Goal: Find specific page/section: Find specific page/section

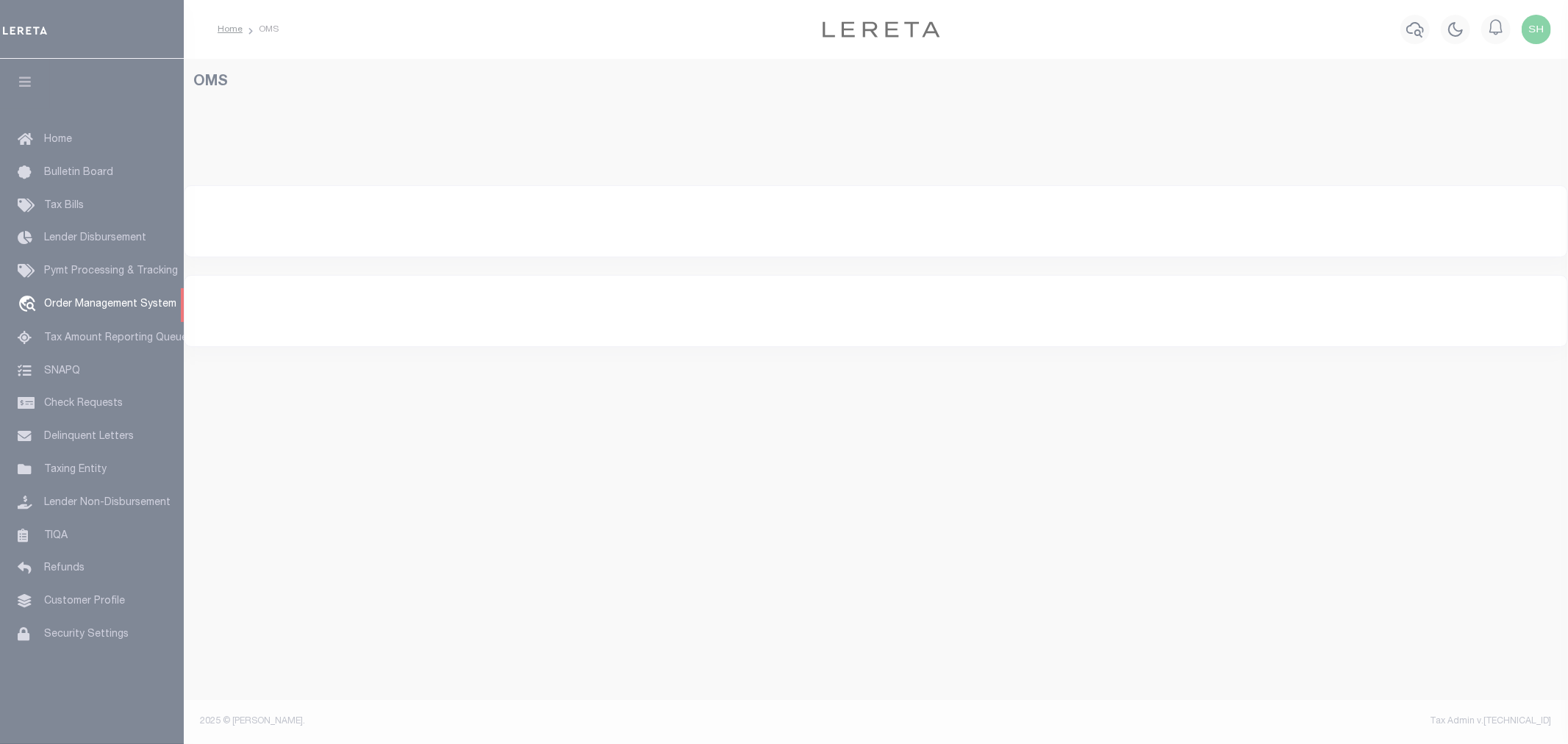
select select "200"
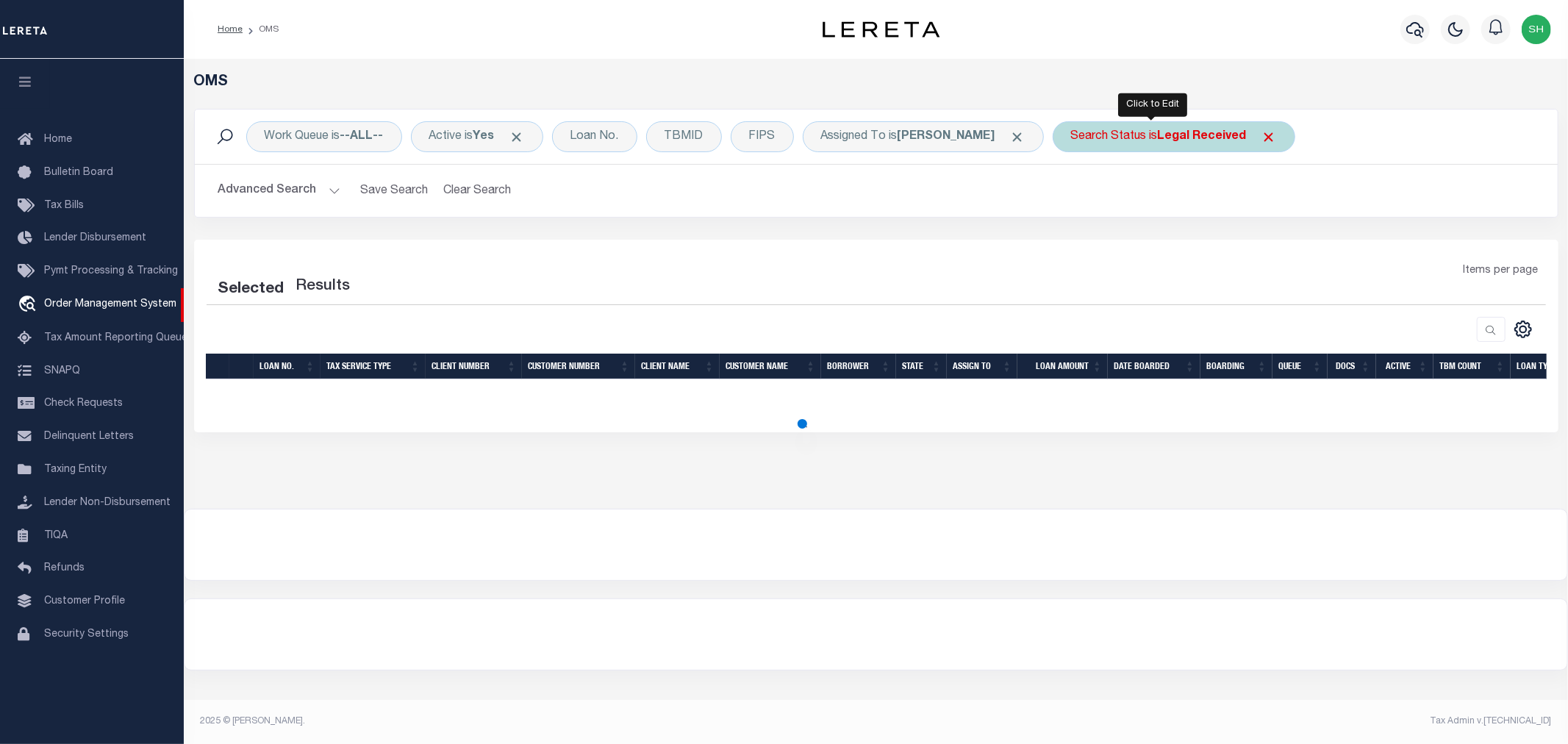
select select "200"
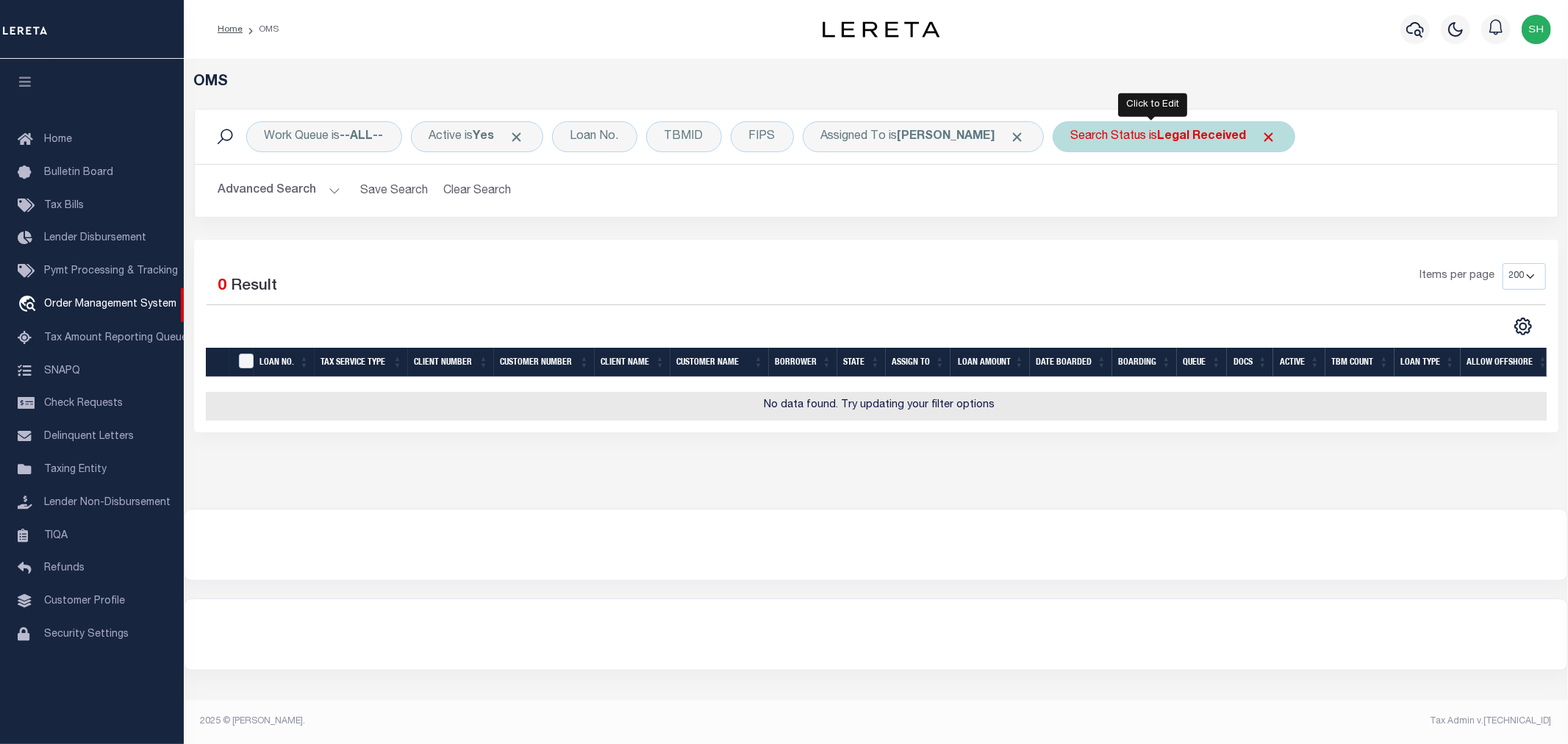
click at [1177, 135] on b "Legal Received" at bounding box center [1202, 137] width 89 height 12
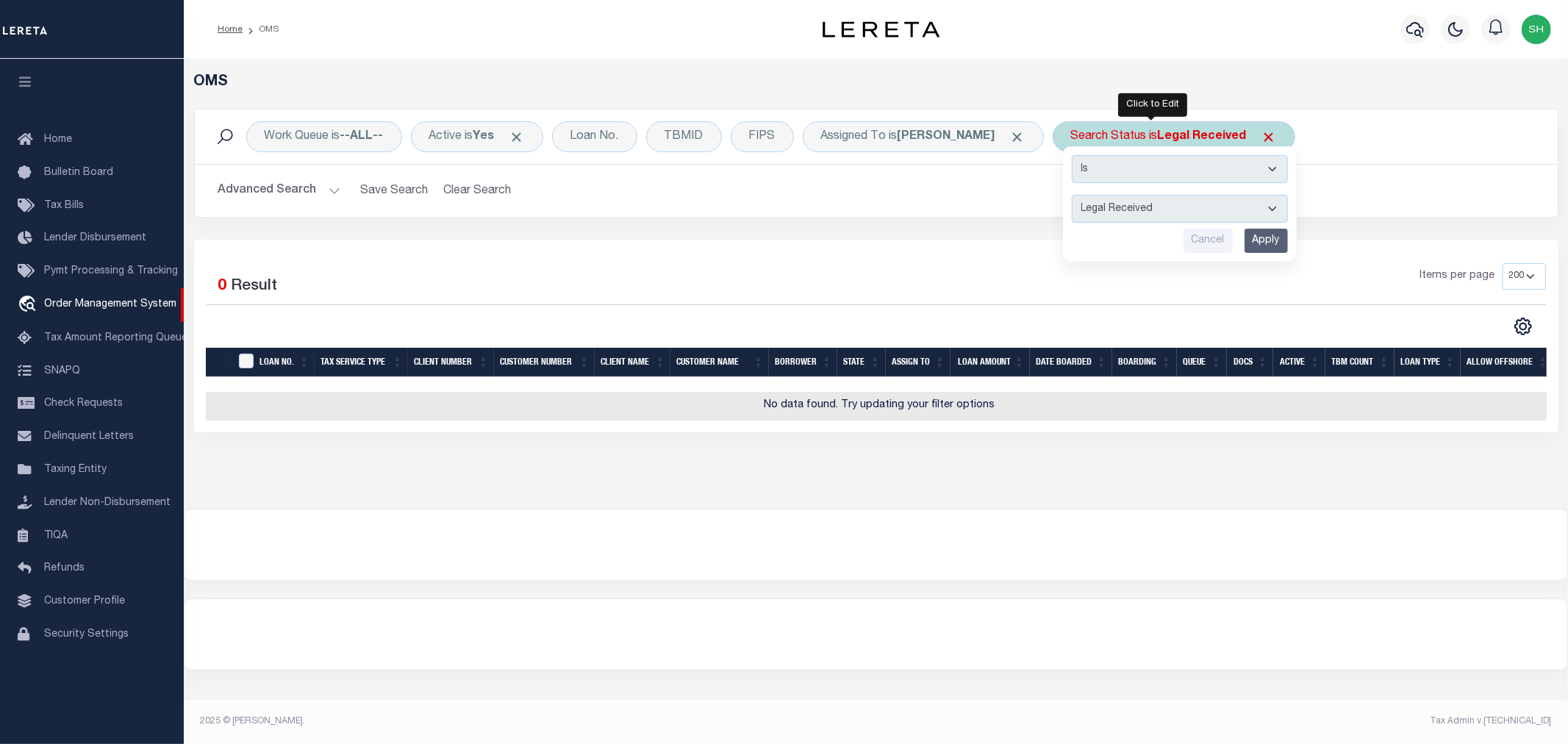
click at [1127, 208] on select "Automated Search Bad Parcel Complete Duplicate Parcel High Dollar Reporting In …" at bounding box center [1180, 209] width 216 height 28
select select "IP"
click at [1072, 195] on select "Automated Search Bad Parcel Complete Duplicate Parcel High Dollar Reporting In …" at bounding box center [1180, 209] width 216 height 28
click at [1244, 234] on input "Apply" at bounding box center [1266, 241] width 44 height 24
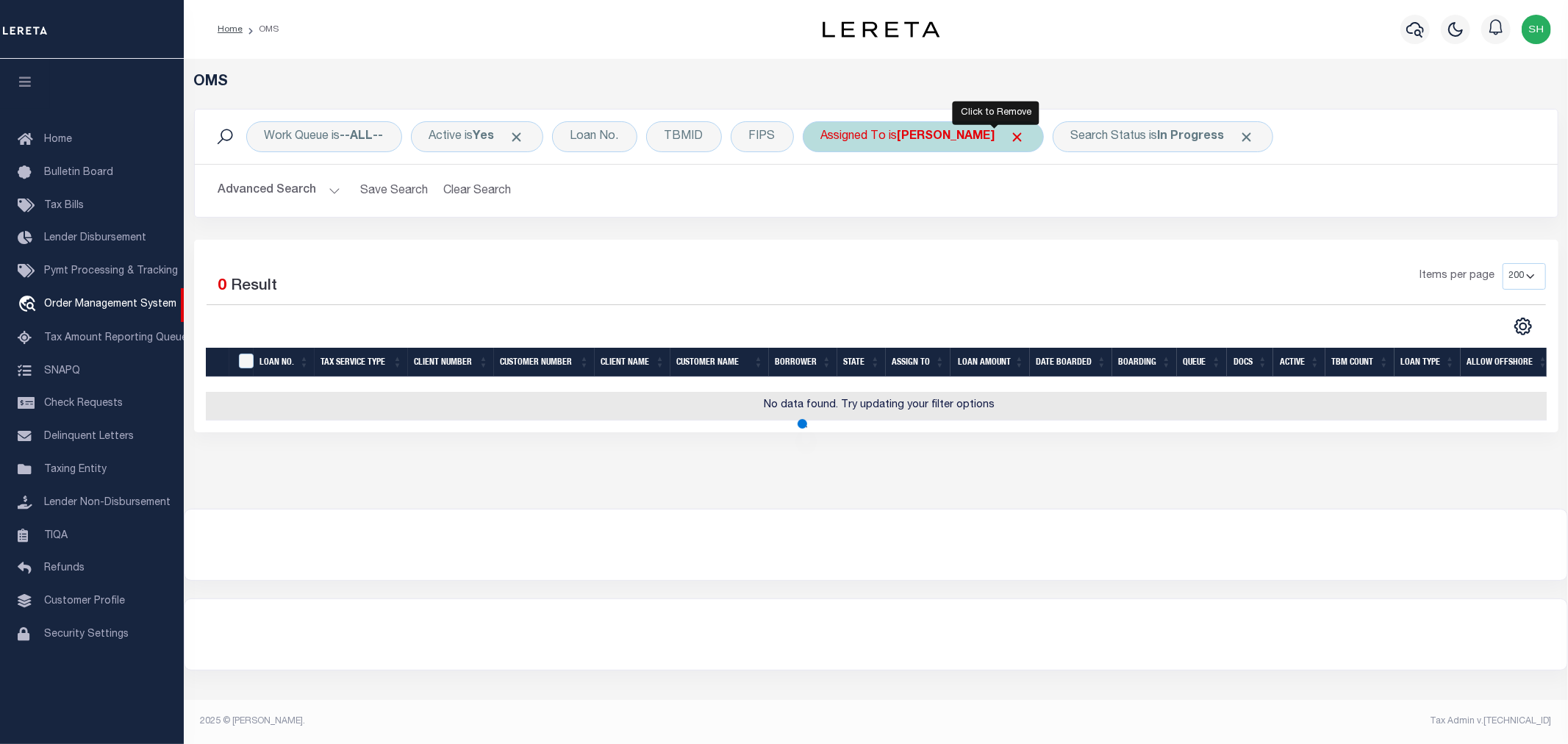
click at [1010, 135] on span "Click to Remove" at bounding box center [1017, 137] width 16 height 16
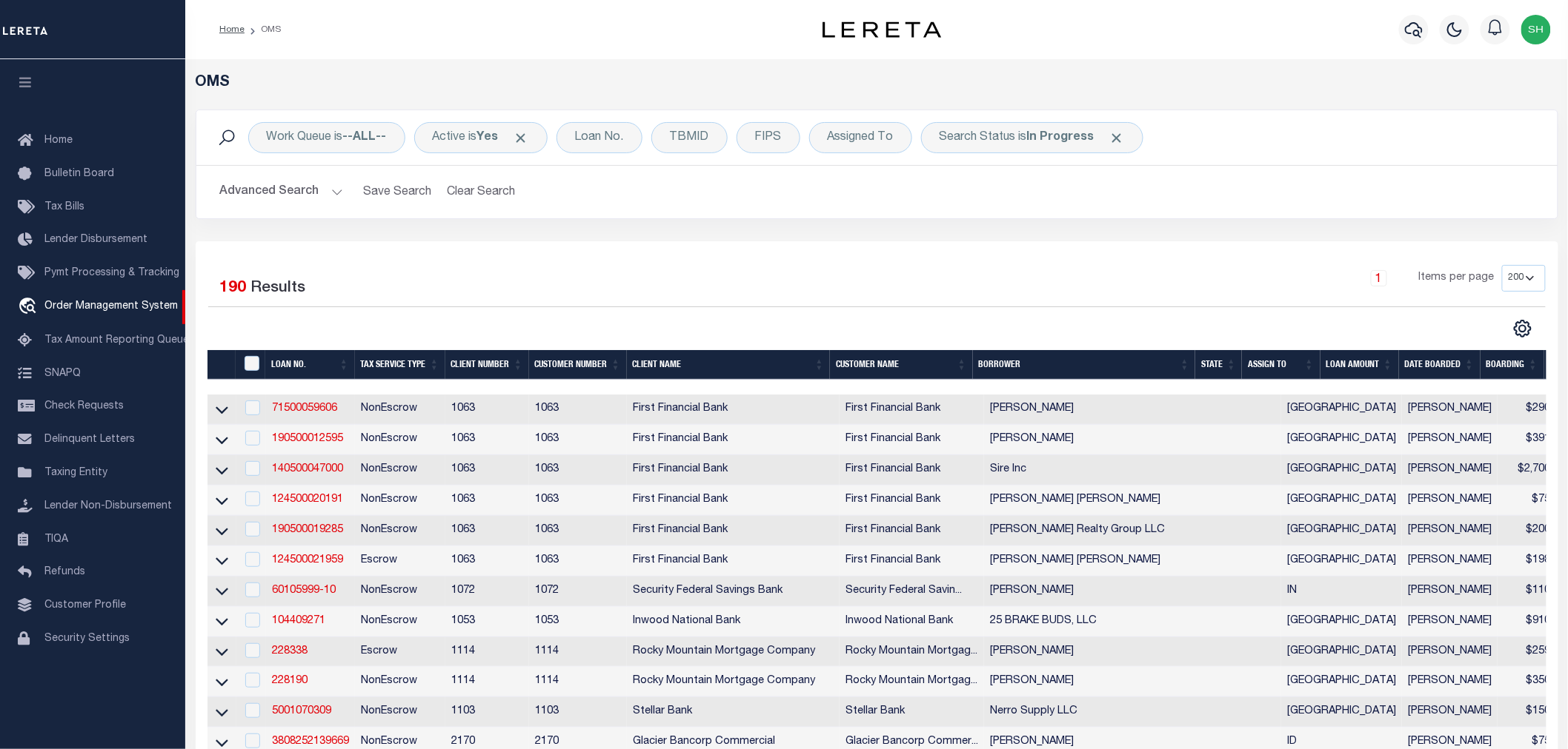
click at [827, 207] on div "Advanced Search Save Search Clear Search tblSearchTopScreen_dynamictable_____De…" at bounding box center [876, 192] width 1361 height 52
